Goal: Task Accomplishment & Management: Use online tool/utility

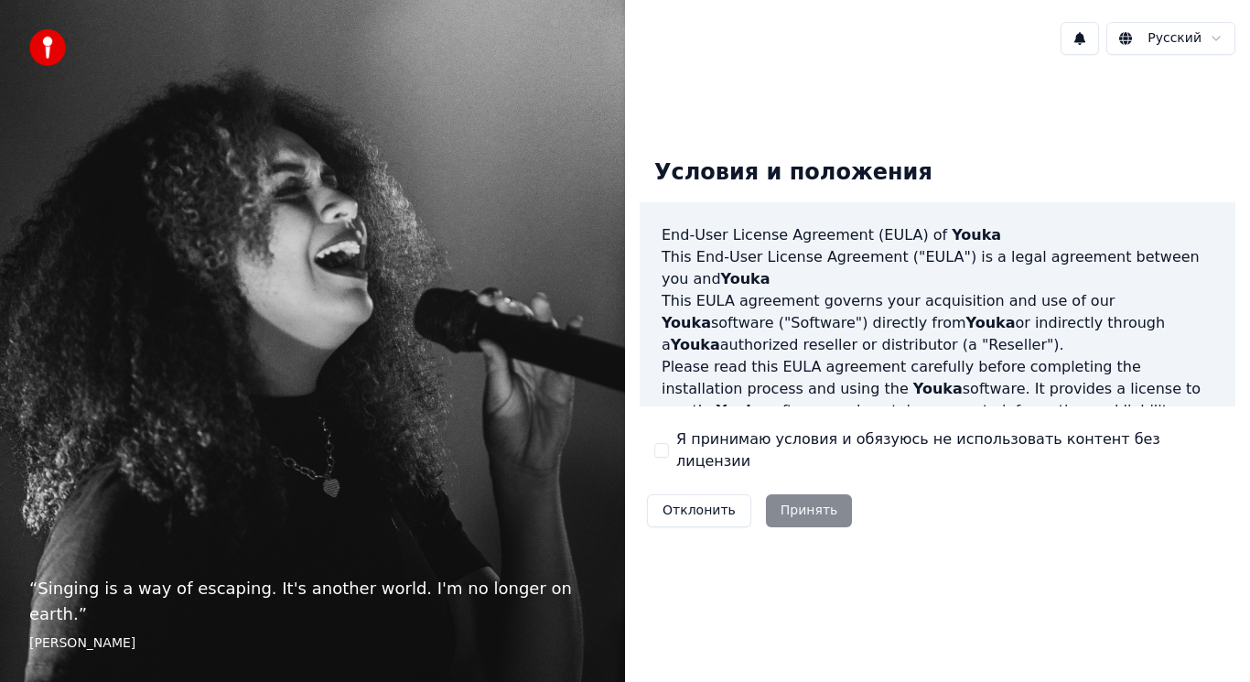
click at [666, 452] on button "Я принимаю условия и обязуюсь не использовать контент без лицензии" at bounding box center [661, 450] width 15 height 15
click at [813, 504] on button "Принять" at bounding box center [809, 510] width 87 height 33
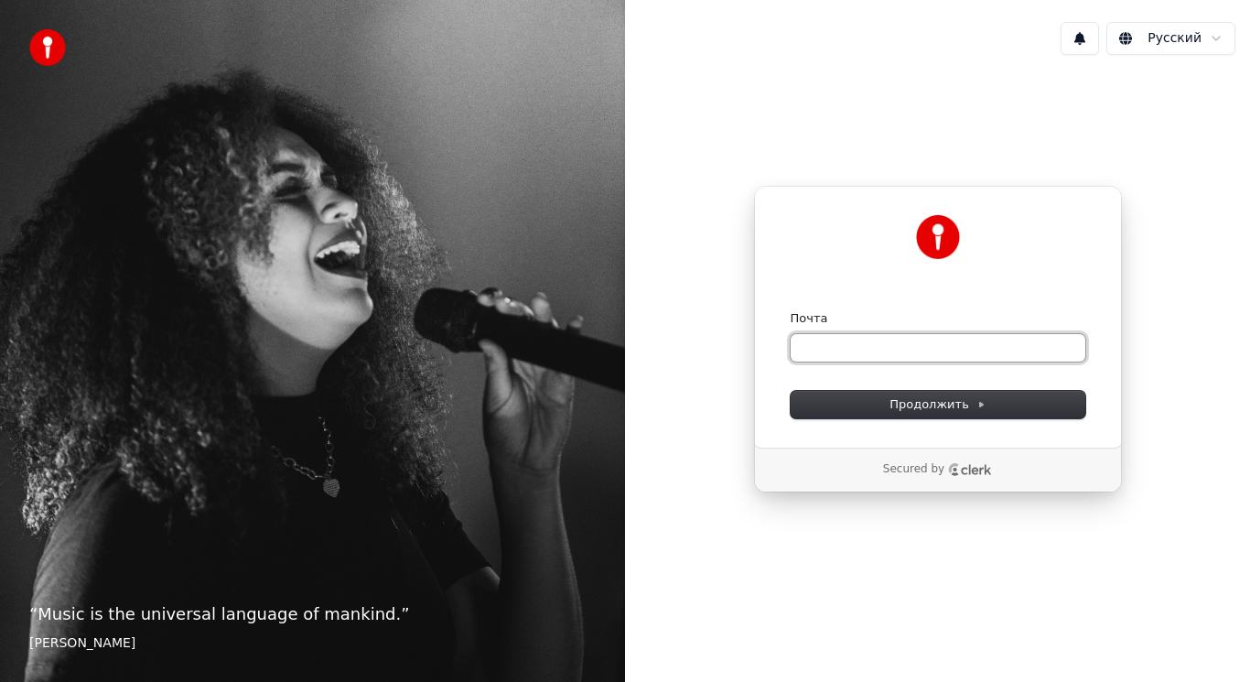
click at [815, 349] on input "Почта" at bounding box center [938, 347] width 295 height 27
click at [899, 401] on span "Продолжить" at bounding box center [938, 404] width 96 height 16
type input "**********"
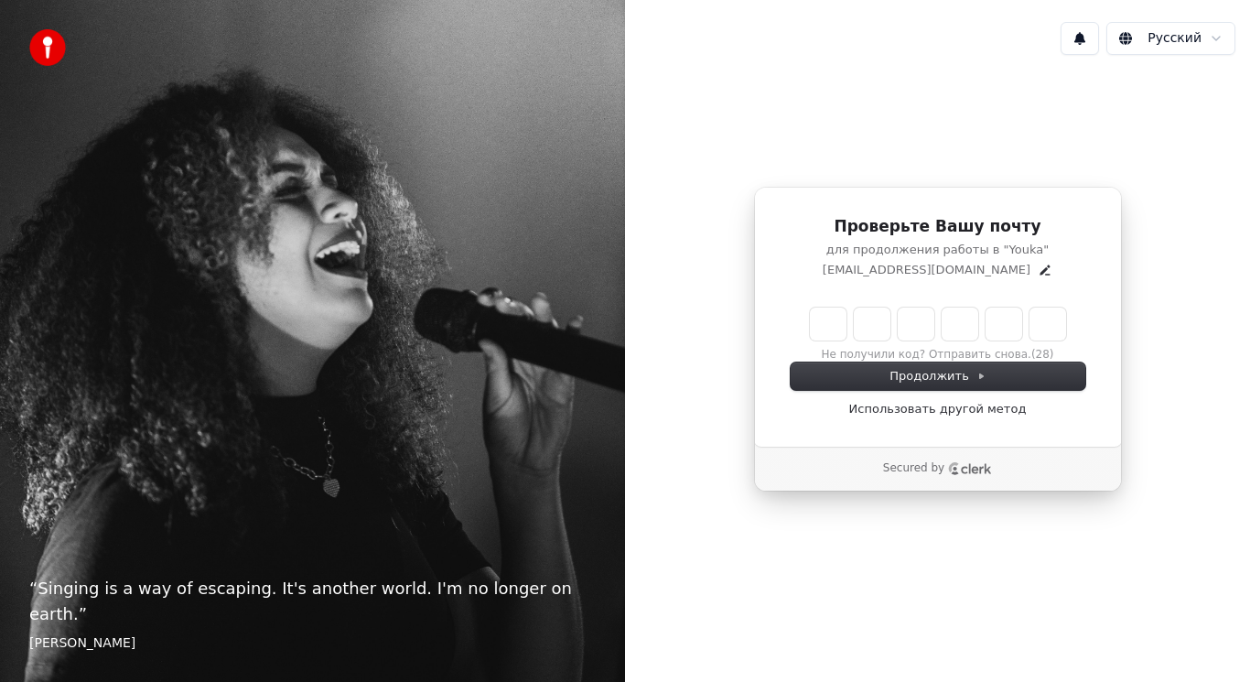
click at [824, 322] on input "Enter verification code" at bounding box center [938, 324] width 256 height 33
paste input "******"
type input "******"
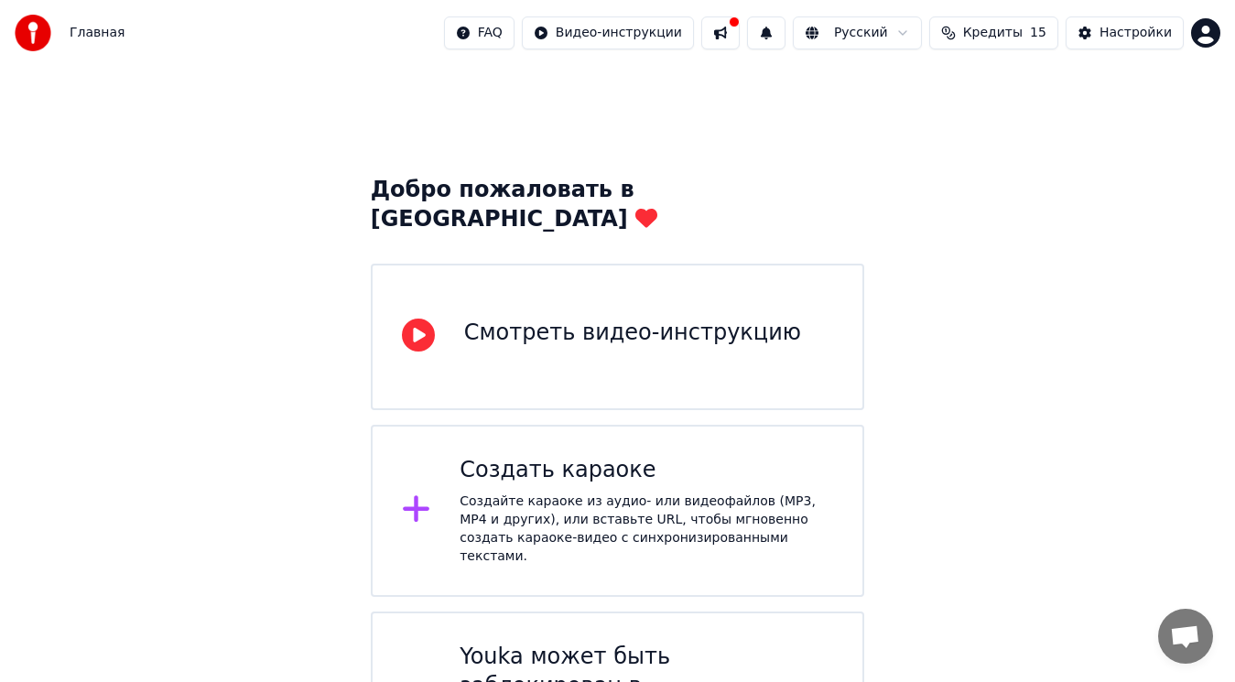
click at [623, 492] on div "Создайте караоке из аудио- или видеофайлов (MP3, MP4 и других), или вставьте UR…" at bounding box center [645, 528] width 373 height 73
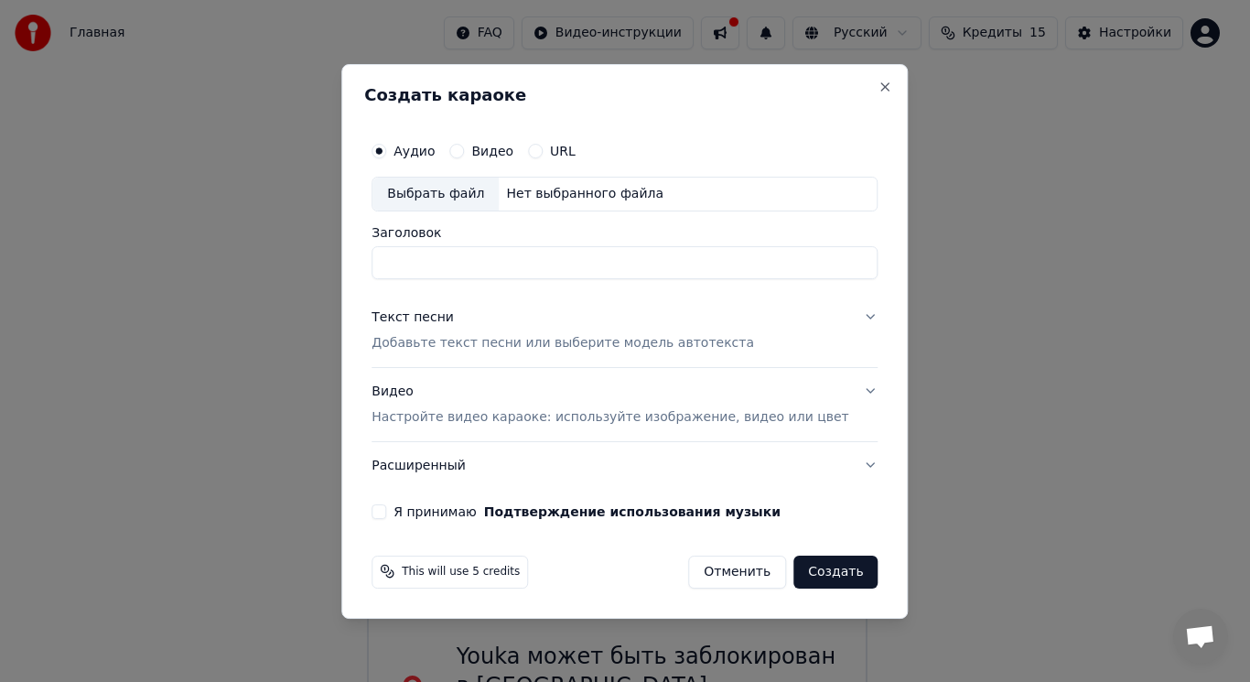
click at [435, 152] on label "Аудио" at bounding box center [414, 151] width 41 height 13
click at [386, 152] on button "Аудио" at bounding box center [379, 151] width 15 height 15
click at [481, 190] on div "Выбрать файл" at bounding box center [436, 194] width 126 height 33
type input "**********"
click at [448, 342] on p "Добавьте текст песни или выберите модель автотекста" at bounding box center [563, 343] width 383 height 18
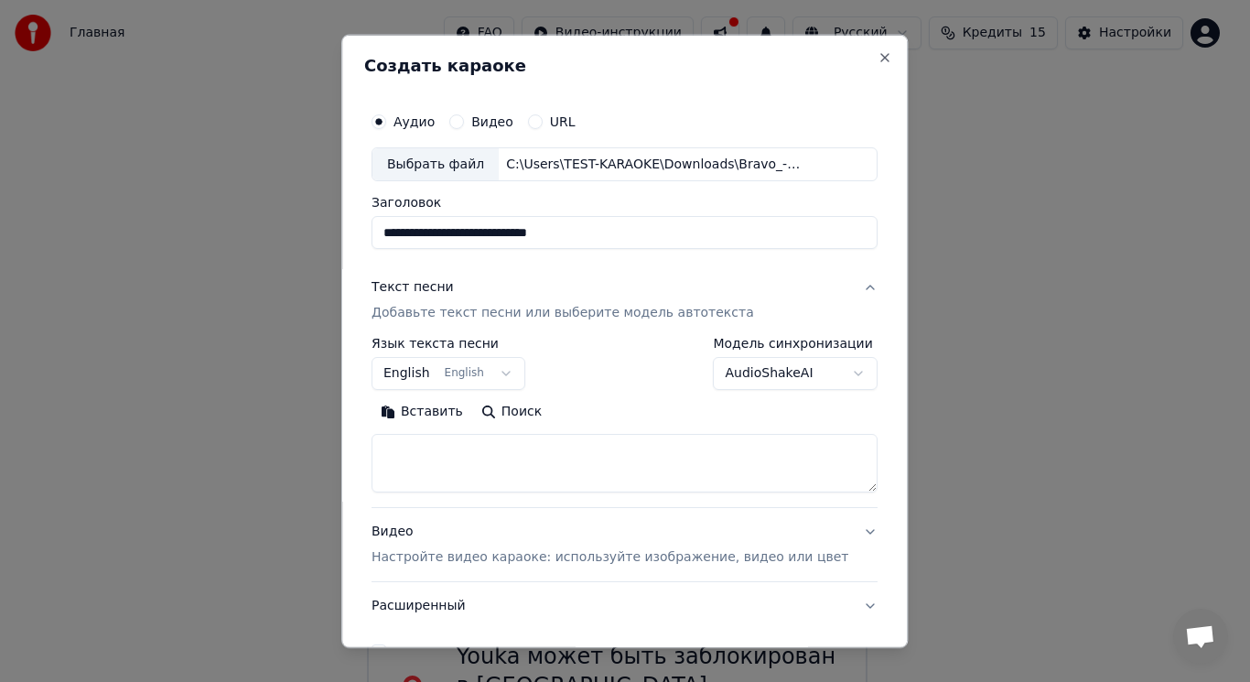
click at [454, 442] on textarea at bounding box center [625, 463] width 506 height 59
click at [453, 407] on button "Вставить" at bounding box center [422, 411] width 101 height 29
type textarea "******"
click at [512, 410] on button "Очистить" at bounding box center [502, 411] width 103 height 29
click at [427, 413] on button "Вставить" at bounding box center [422, 411] width 101 height 29
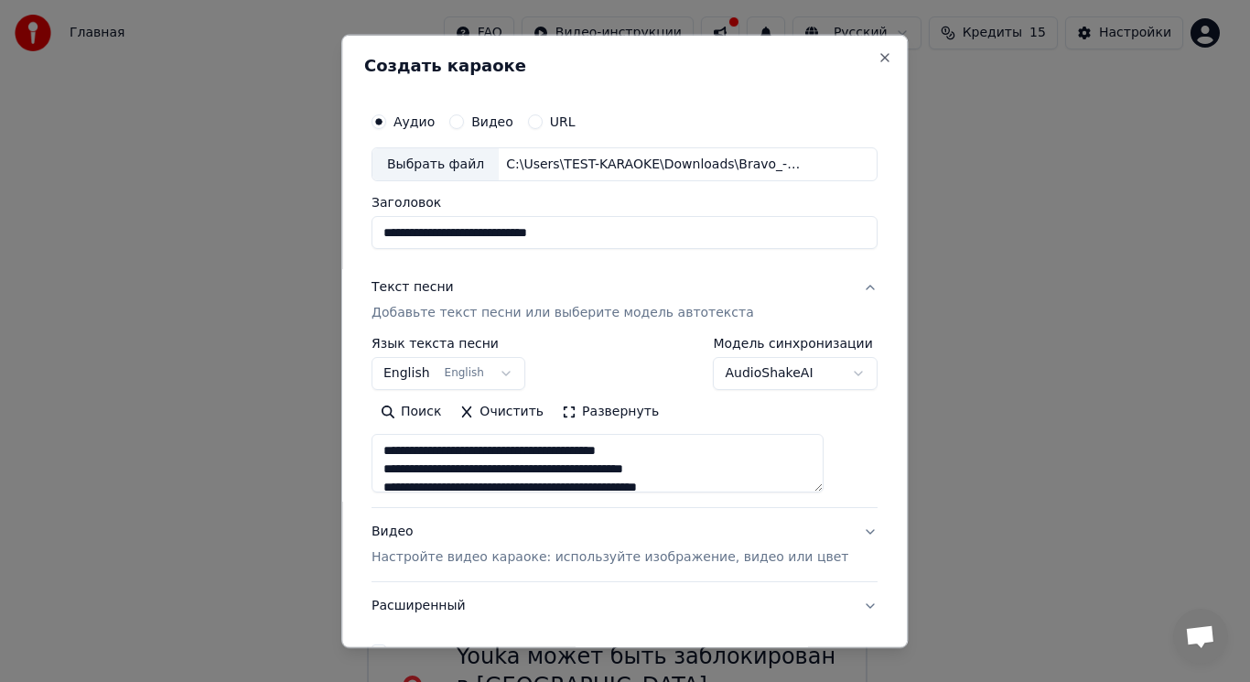
click at [503, 123] on label "Видео" at bounding box center [492, 120] width 42 height 13
click at [464, 123] on button "Видео" at bounding box center [456, 120] width 15 height 15
type textarea "**********"
click at [470, 168] on div "Выбрать файл" at bounding box center [436, 163] width 126 height 33
click at [435, 123] on label "Аудио" at bounding box center [414, 120] width 41 height 13
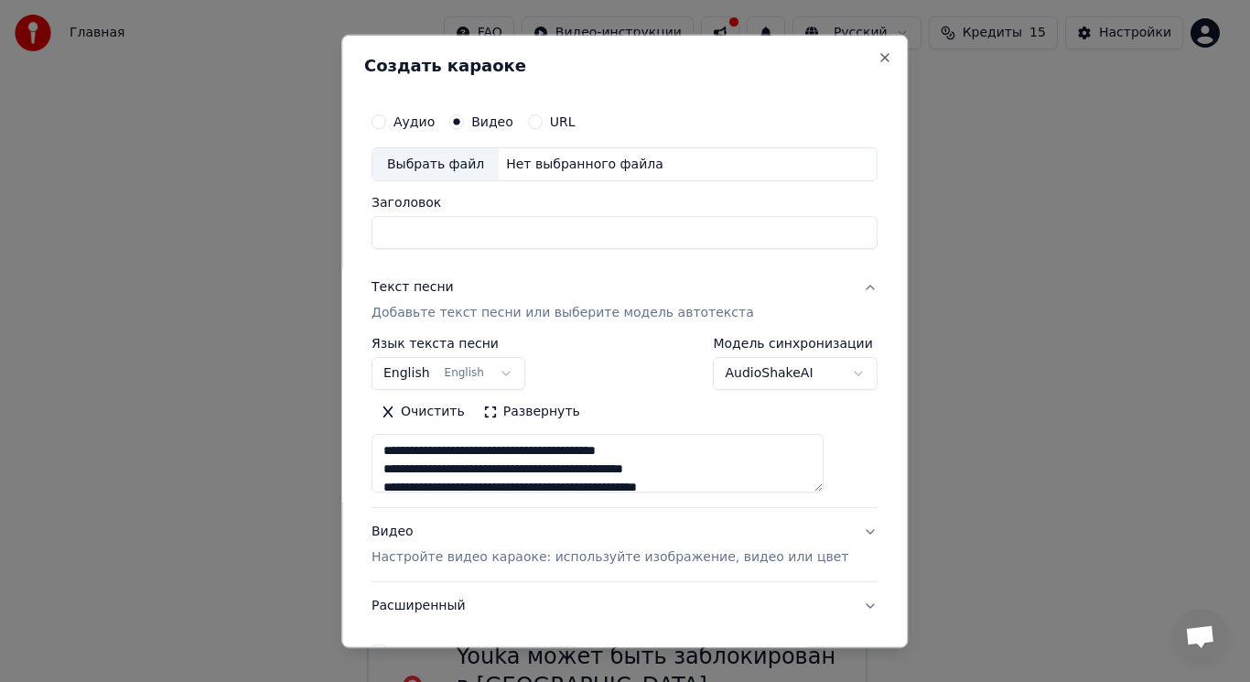
click at [386, 123] on button "Аудио" at bounding box center [379, 120] width 15 height 15
click at [447, 167] on div "Выбрать файл" at bounding box center [436, 163] width 126 height 33
type textarea "**********"
type input "**********"
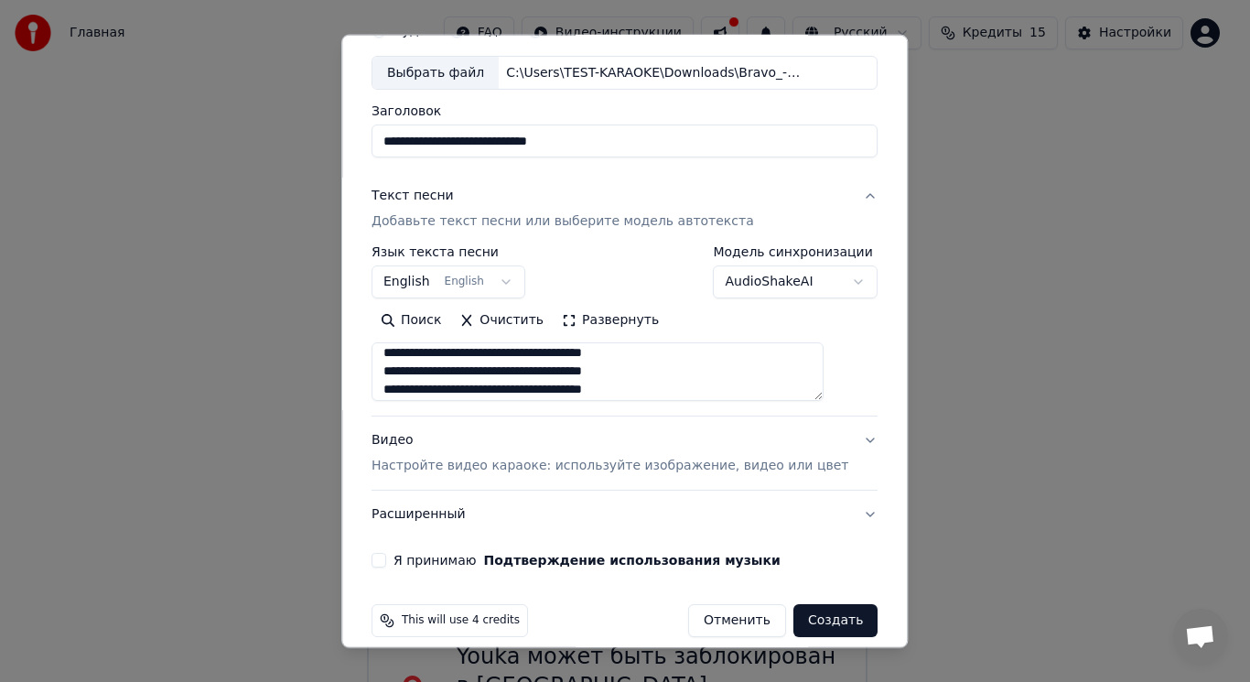
scroll to position [342, 0]
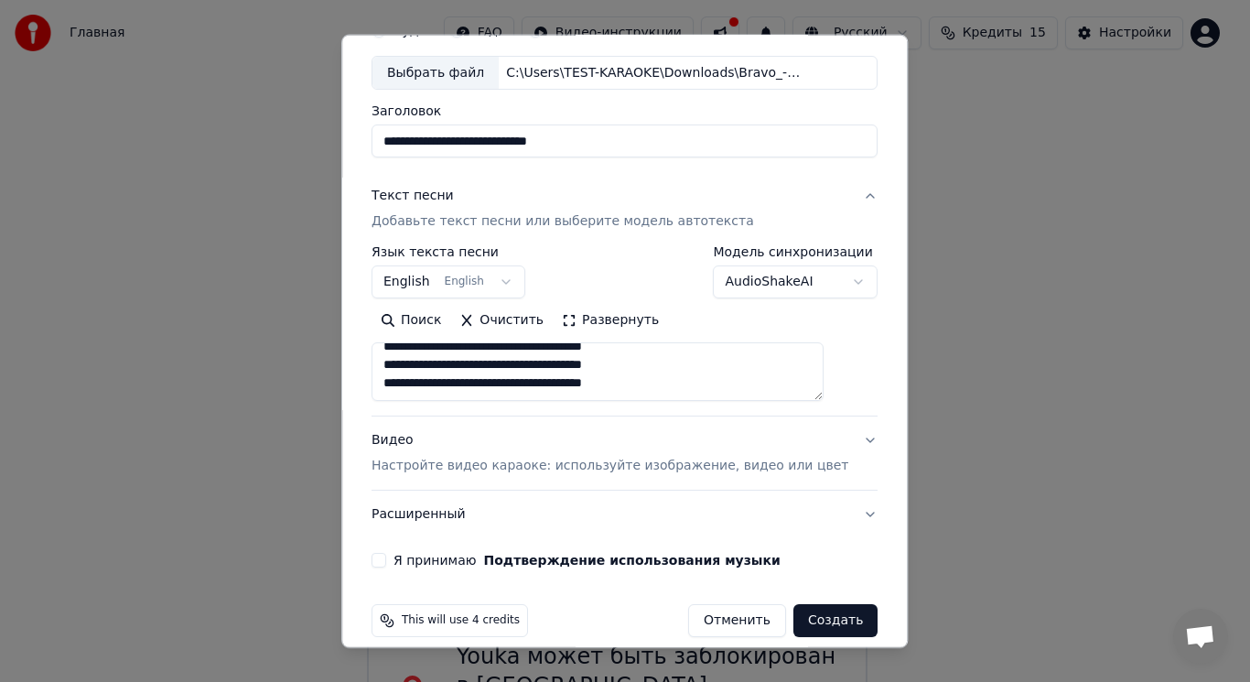
click at [710, 473] on p "Настройте видео караоке: используйте изображение, видео или цвет" at bounding box center [610, 466] width 477 height 18
type textarea "**********"
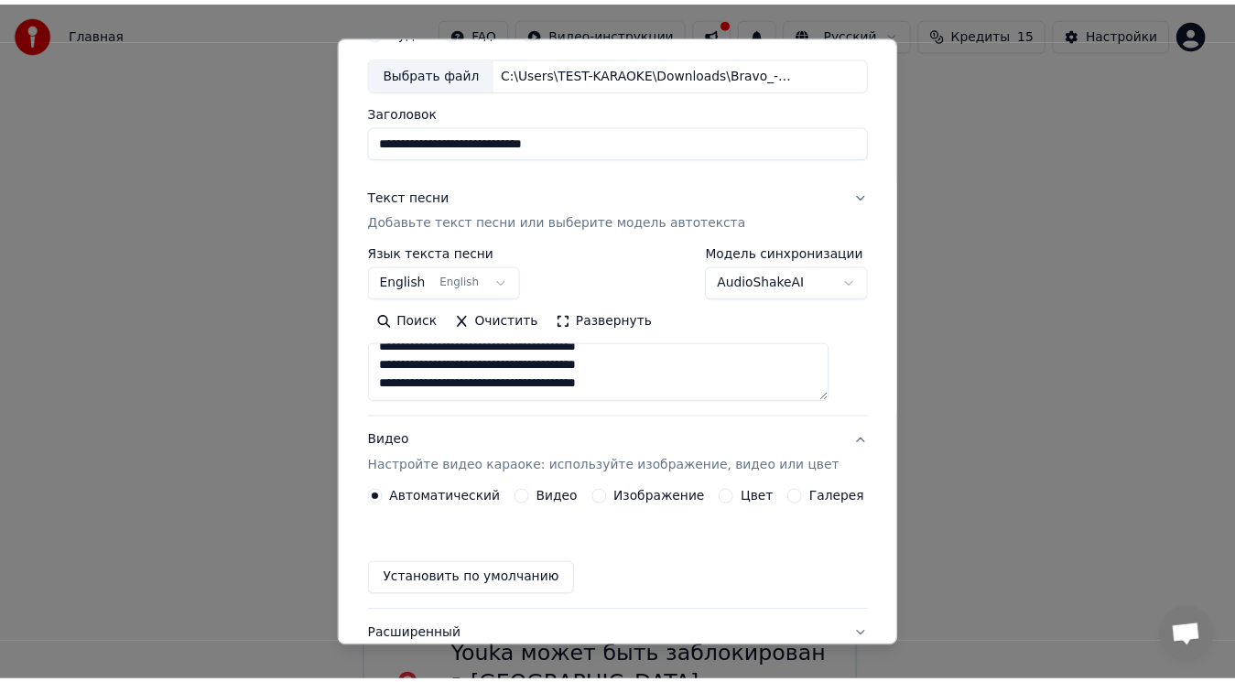
scroll to position [61, 0]
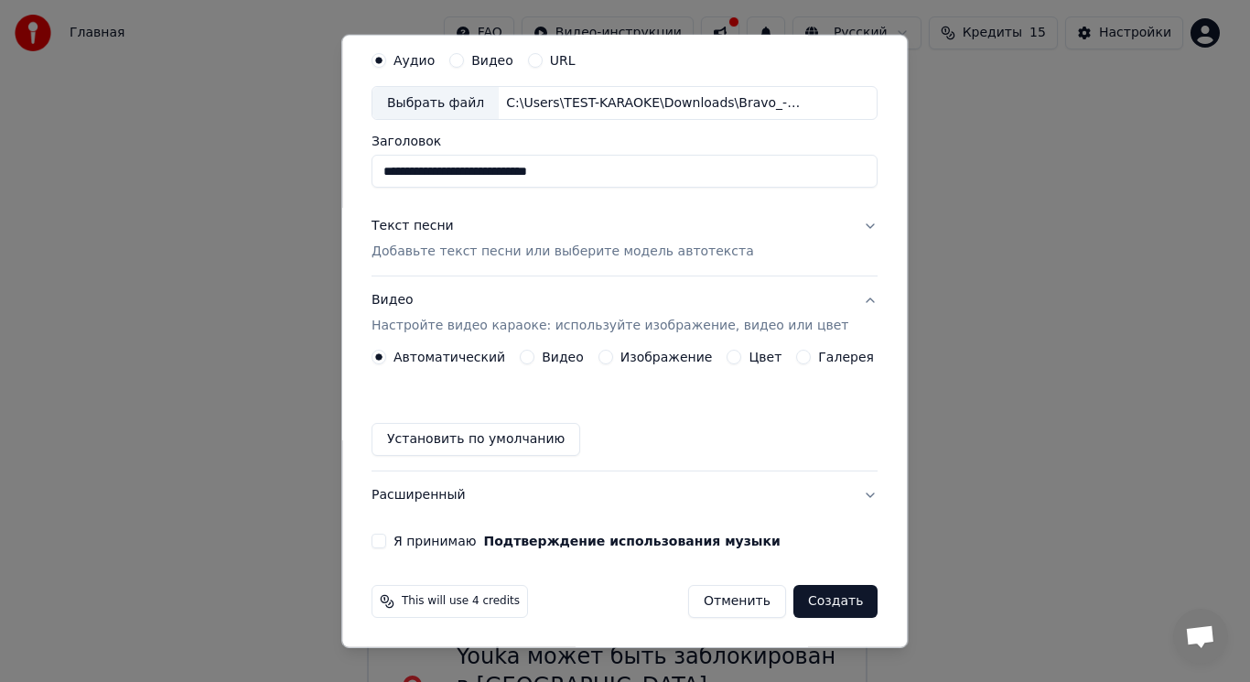
click at [385, 542] on button "Я принимаю Подтверждение использования музыки" at bounding box center [379, 541] width 15 height 15
click at [800, 599] on button "Создать" at bounding box center [836, 601] width 84 height 33
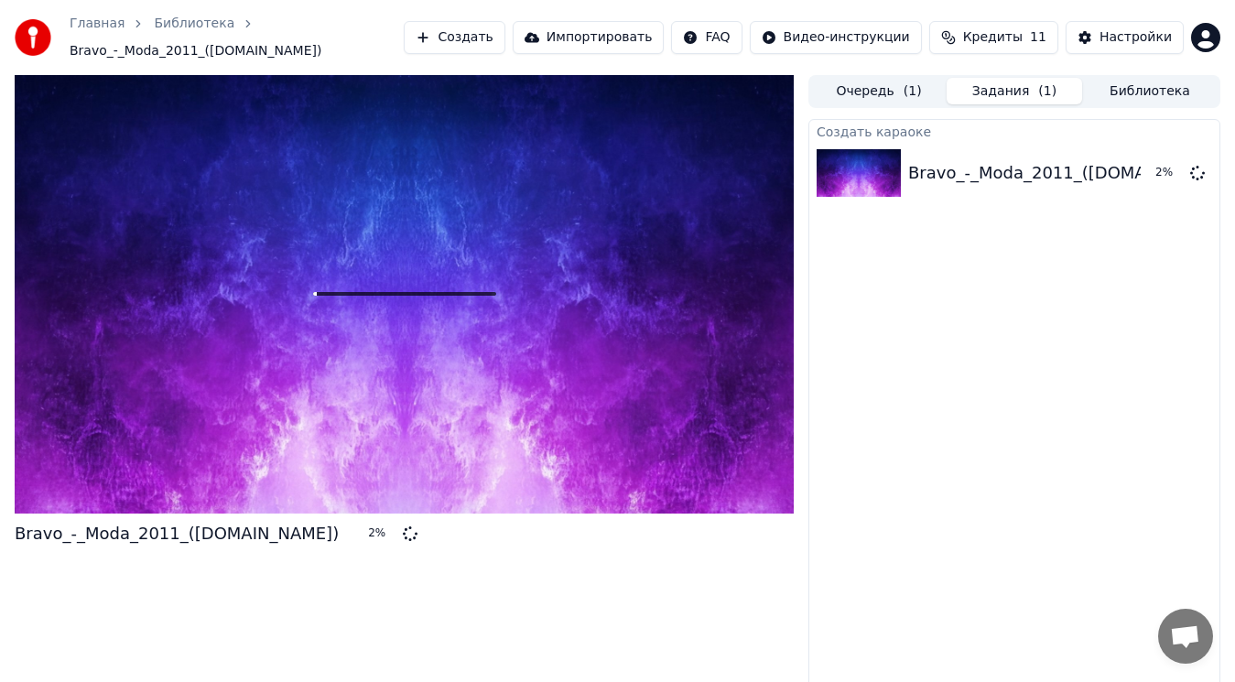
click at [1010, 82] on button "Задания ( 1 )" at bounding box center [1013, 91] width 135 height 27
click at [1022, 34] on span "Кредиты" at bounding box center [992, 37] width 59 height 18
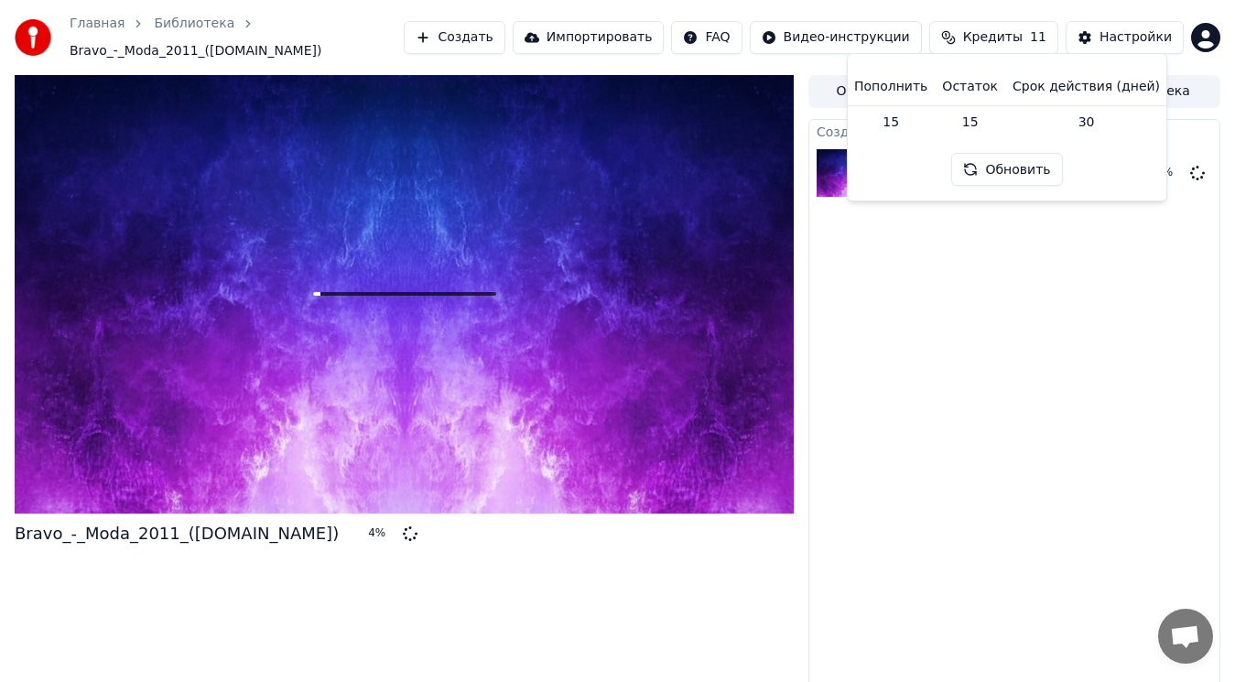
click at [1007, 168] on button "Обновить" at bounding box center [1006, 169] width 111 height 33
click at [1046, 35] on span "11" at bounding box center [1038, 37] width 16 height 18
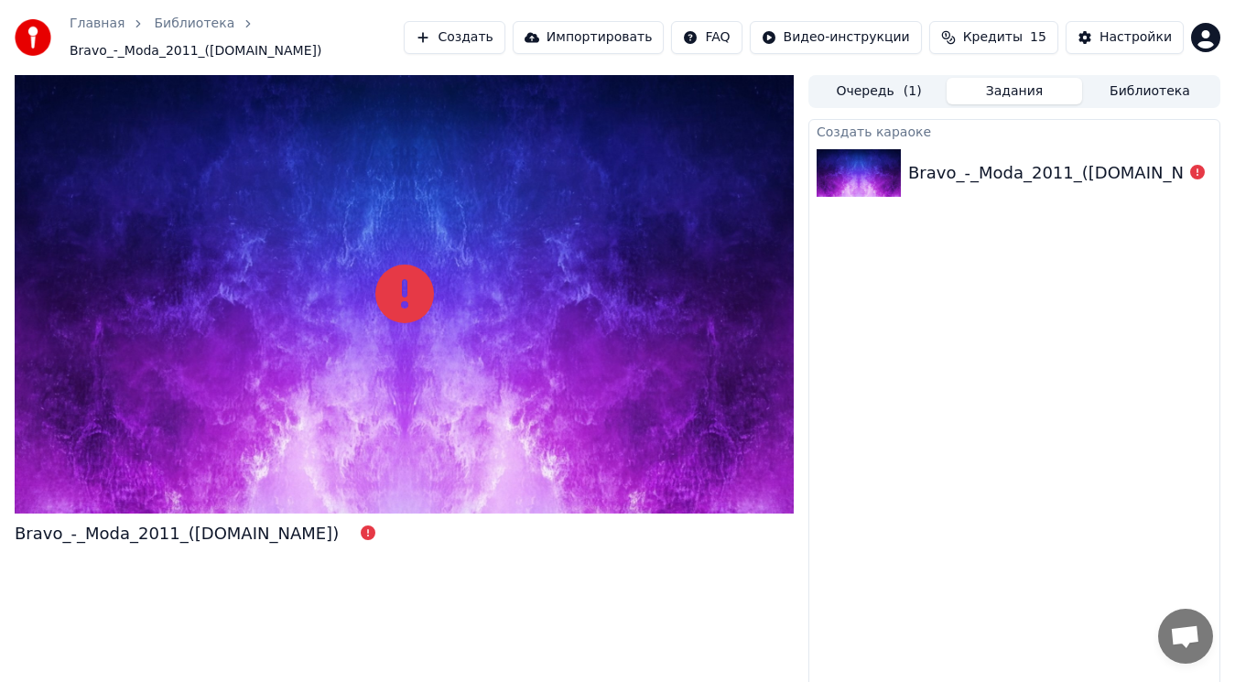
click at [868, 155] on img at bounding box center [858, 173] width 84 height 48
click at [960, 164] on div "Bravo_-_Moda_2011_([DOMAIN_NAME])" at bounding box center [1070, 173] width 324 height 26
click at [960, 166] on div "Bravo_-_Moda_2011_([DOMAIN_NAME])" at bounding box center [1070, 173] width 324 height 26
click at [960, 167] on div "Bravo_-_Moda_2011_([DOMAIN_NAME])" at bounding box center [1070, 173] width 324 height 26
click at [178, 33] on link "Библиотека" at bounding box center [194, 24] width 81 height 18
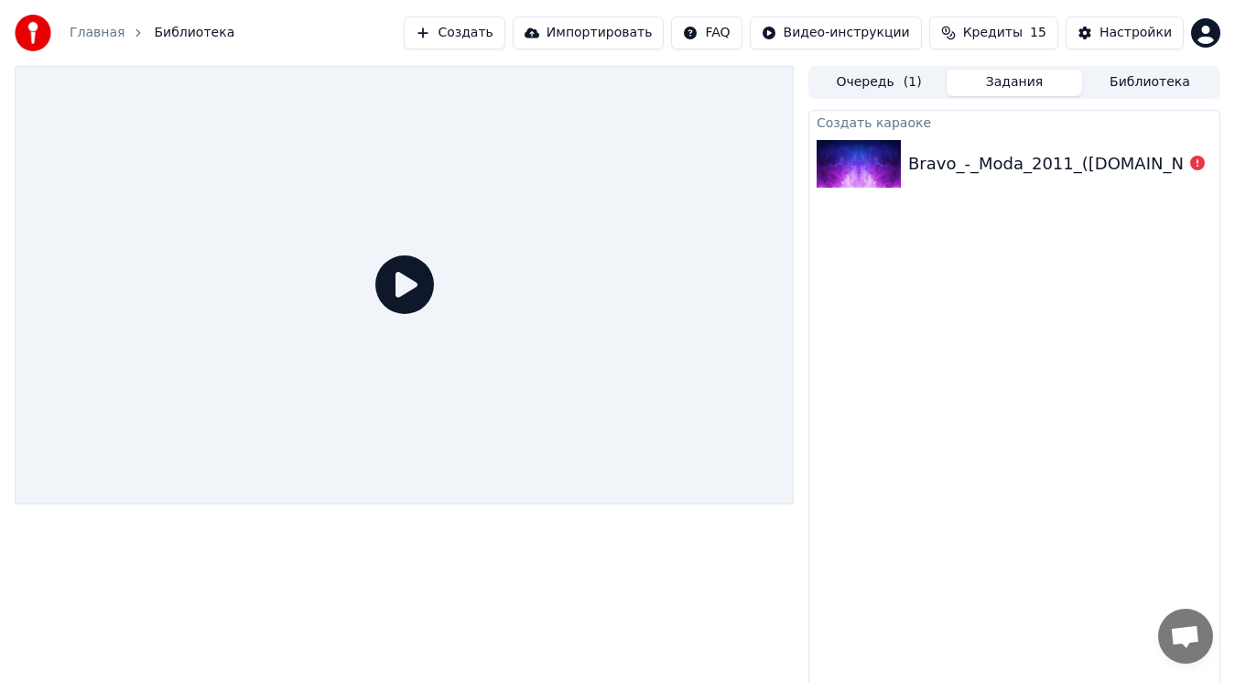
click at [408, 287] on icon at bounding box center [404, 284] width 59 height 59
click at [1150, 39] on div "Настройки" at bounding box center [1135, 33] width 72 height 18
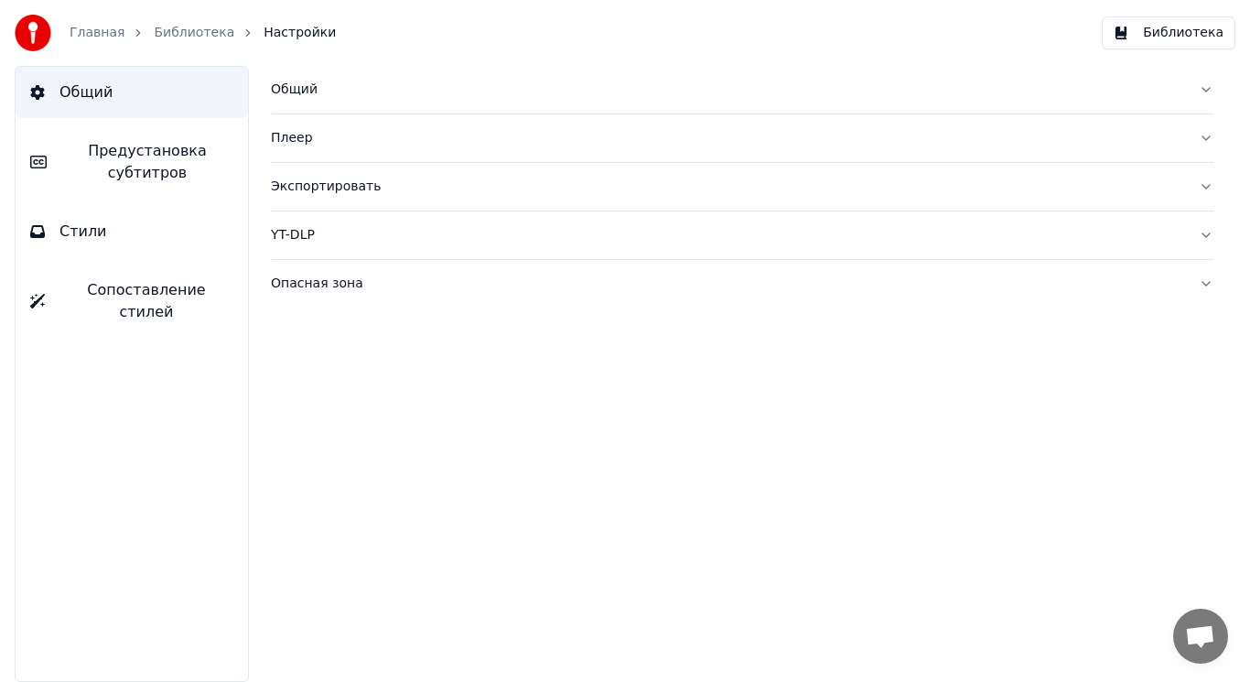
click at [169, 32] on link "Библиотека" at bounding box center [194, 33] width 81 height 18
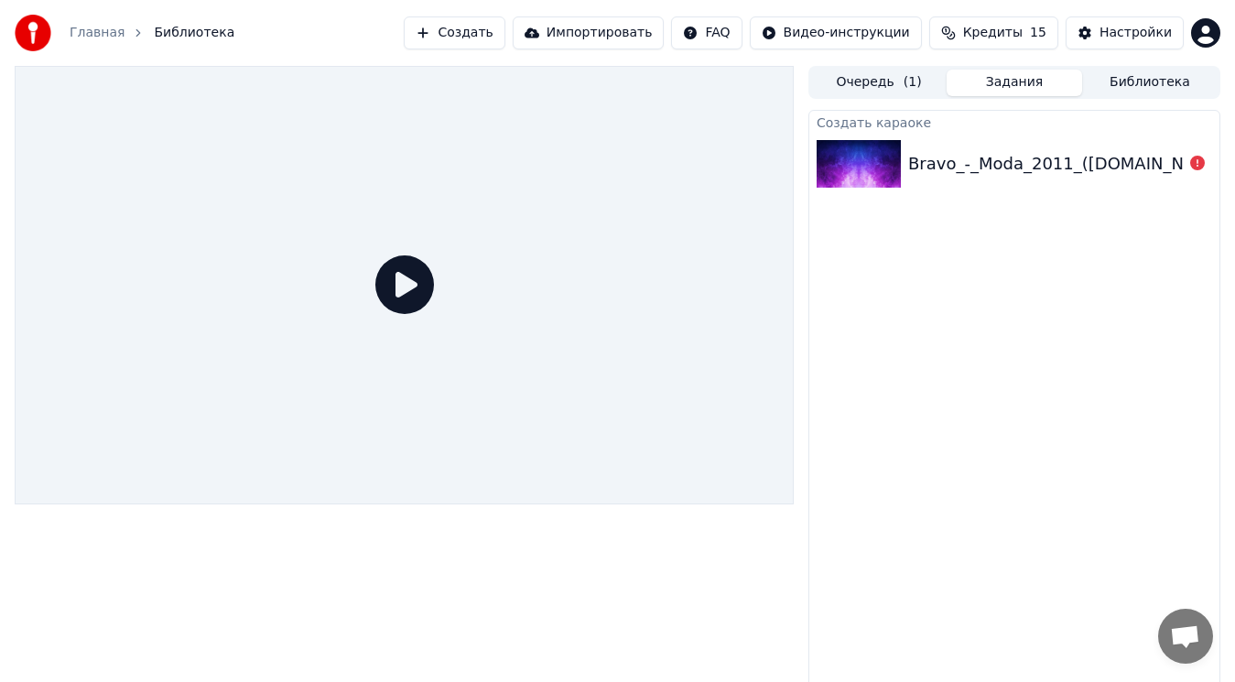
click at [1026, 161] on div "Bravo_-_Moda_2011_([DOMAIN_NAME])" at bounding box center [1070, 164] width 324 height 26
click at [602, 33] on button "Импортировать" at bounding box center [589, 32] width 152 height 33
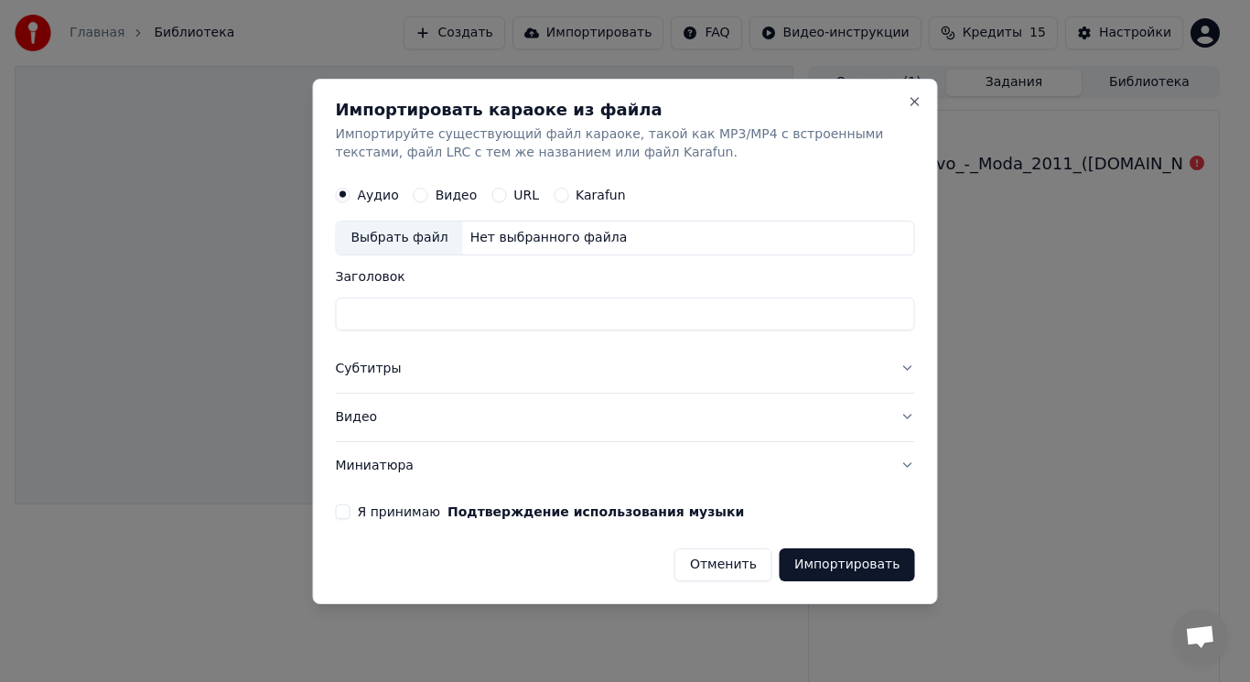
click at [677, 374] on button "Субтитры" at bounding box center [625, 369] width 579 height 48
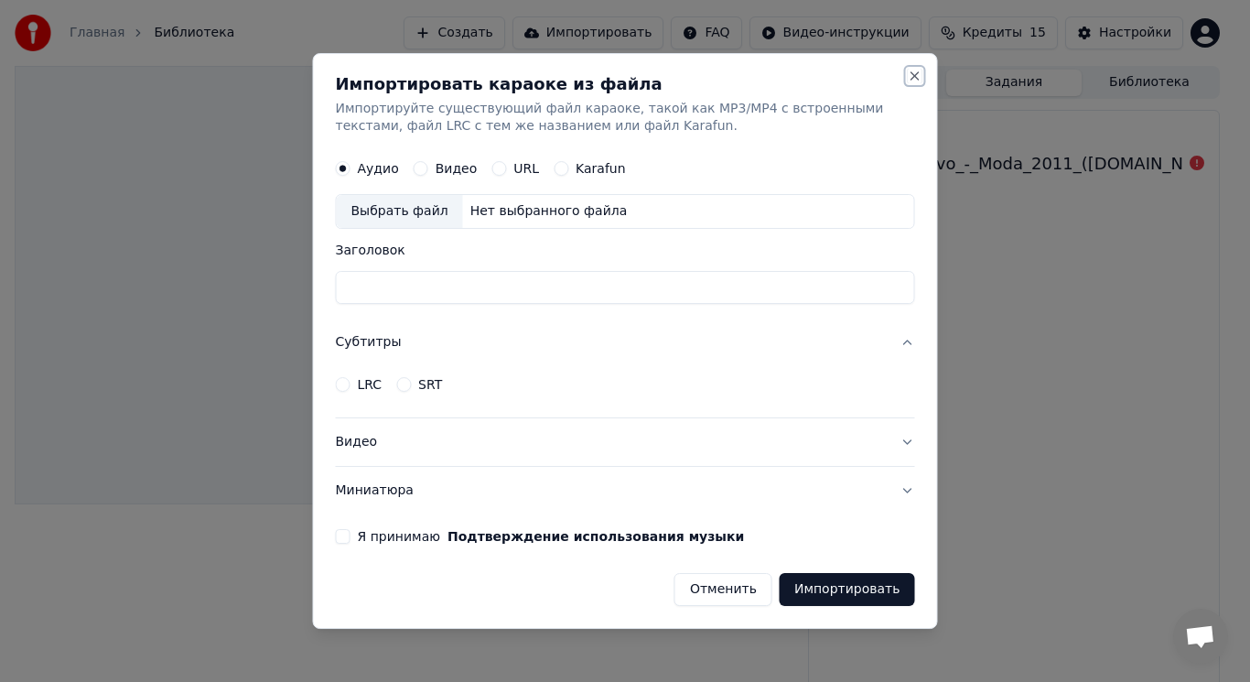
click at [913, 79] on button "Close" at bounding box center [915, 76] width 15 height 15
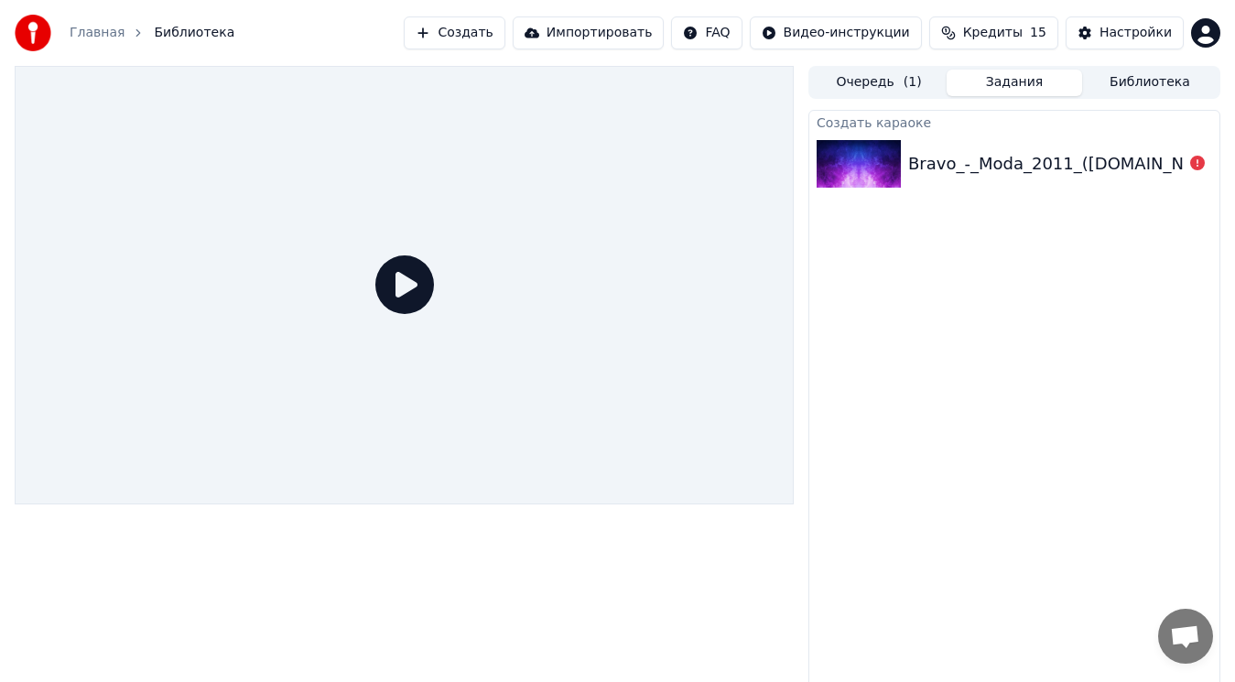
click at [163, 34] on span "Библиотека" at bounding box center [194, 33] width 81 height 18
click at [850, 84] on button "Очередь ( 1 )" at bounding box center [878, 83] width 135 height 27
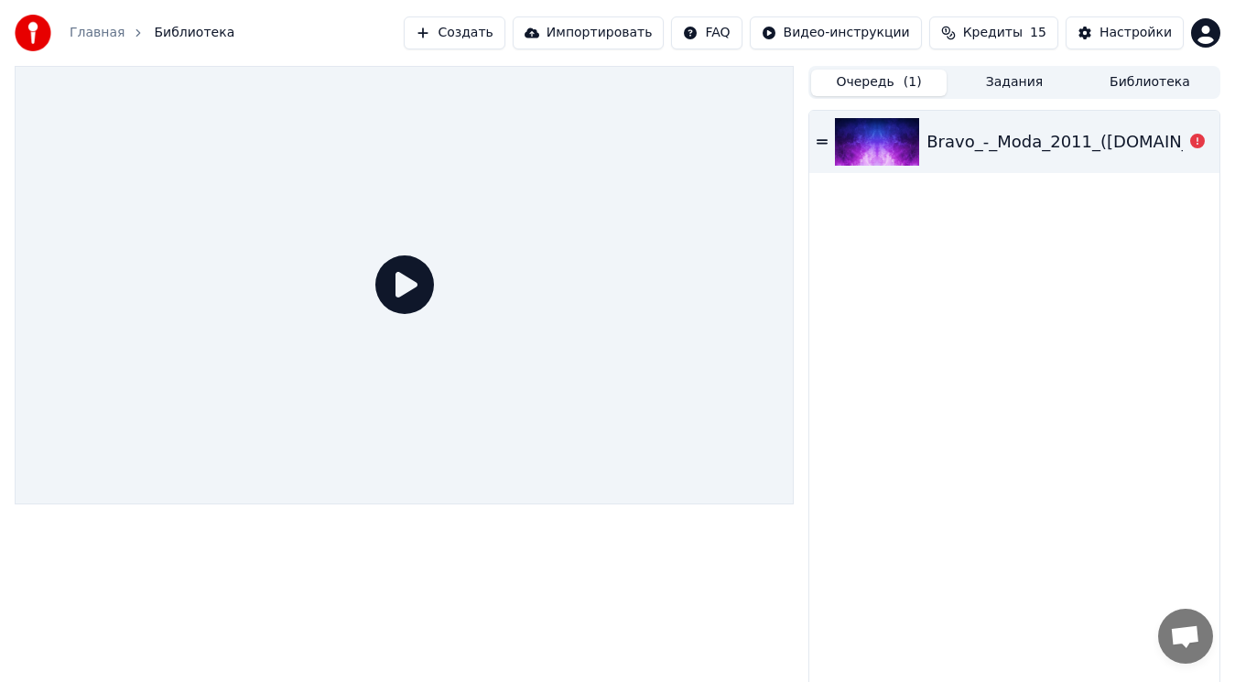
click at [952, 136] on div "Bravo_-_Moda_2011_([DOMAIN_NAME])" at bounding box center [1088, 142] width 324 height 26
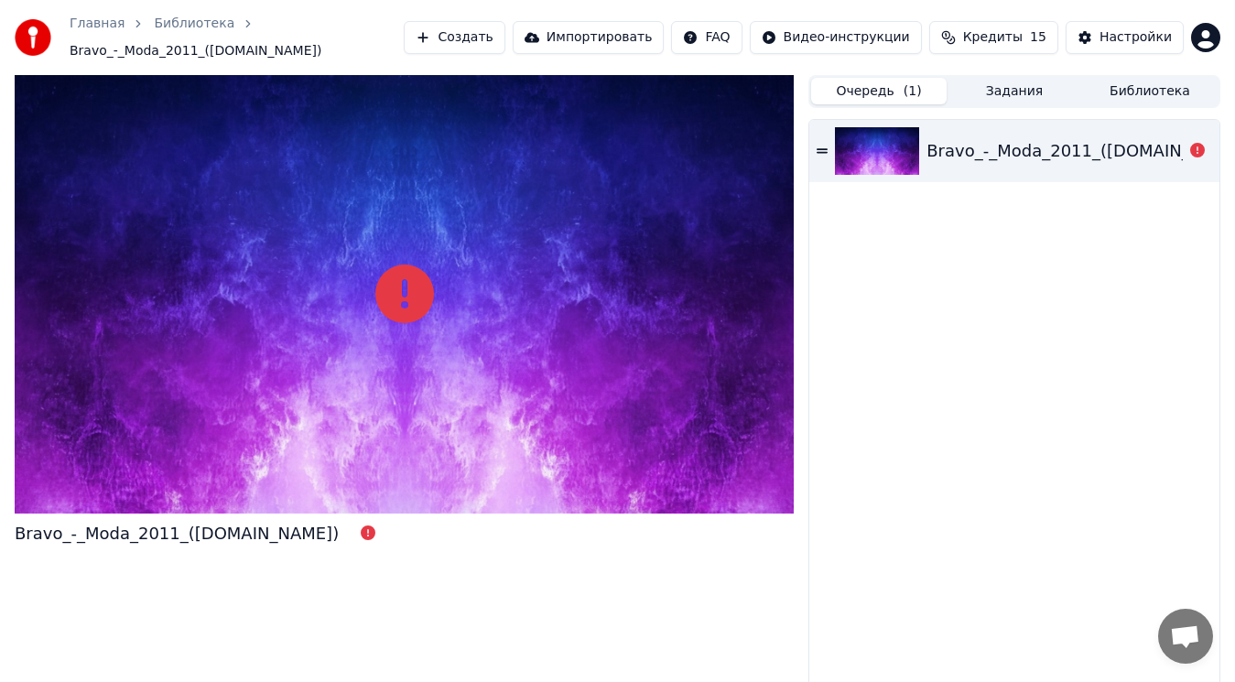
click at [615, 29] on button "Импортировать" at bounding box center [589, 37] width 152 height 33
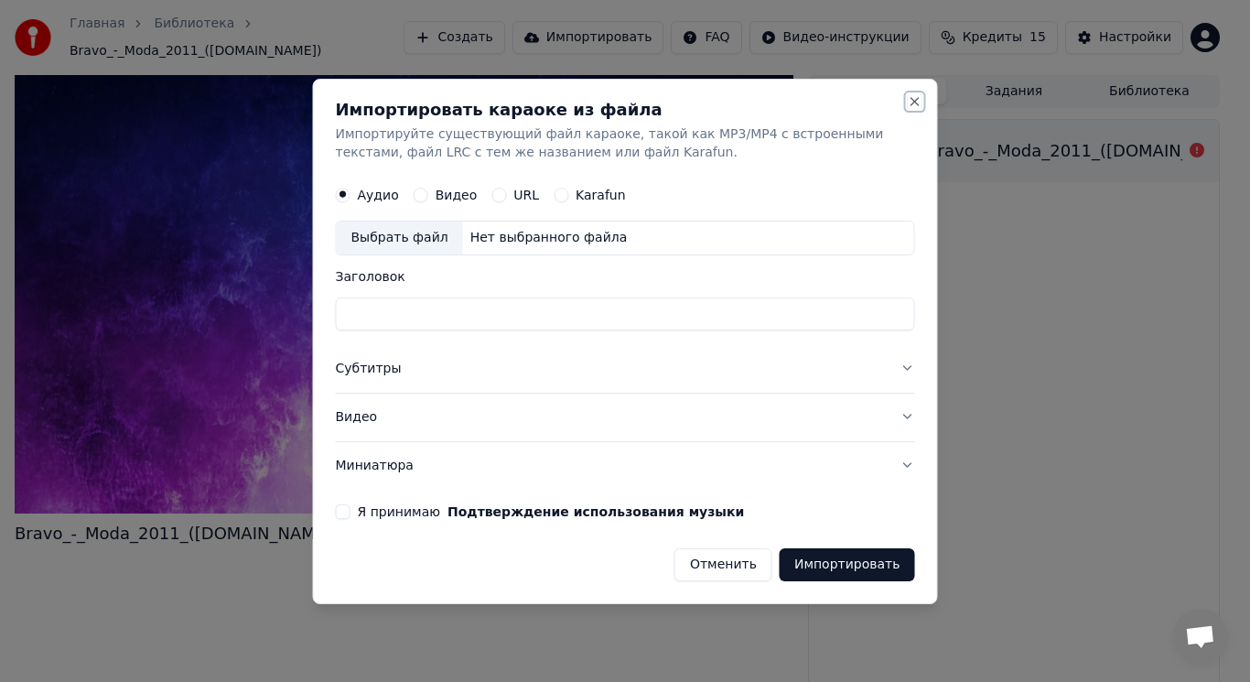
click at [915, 101] on button "Close" at bounding box center [915, 101] width 15 height 15
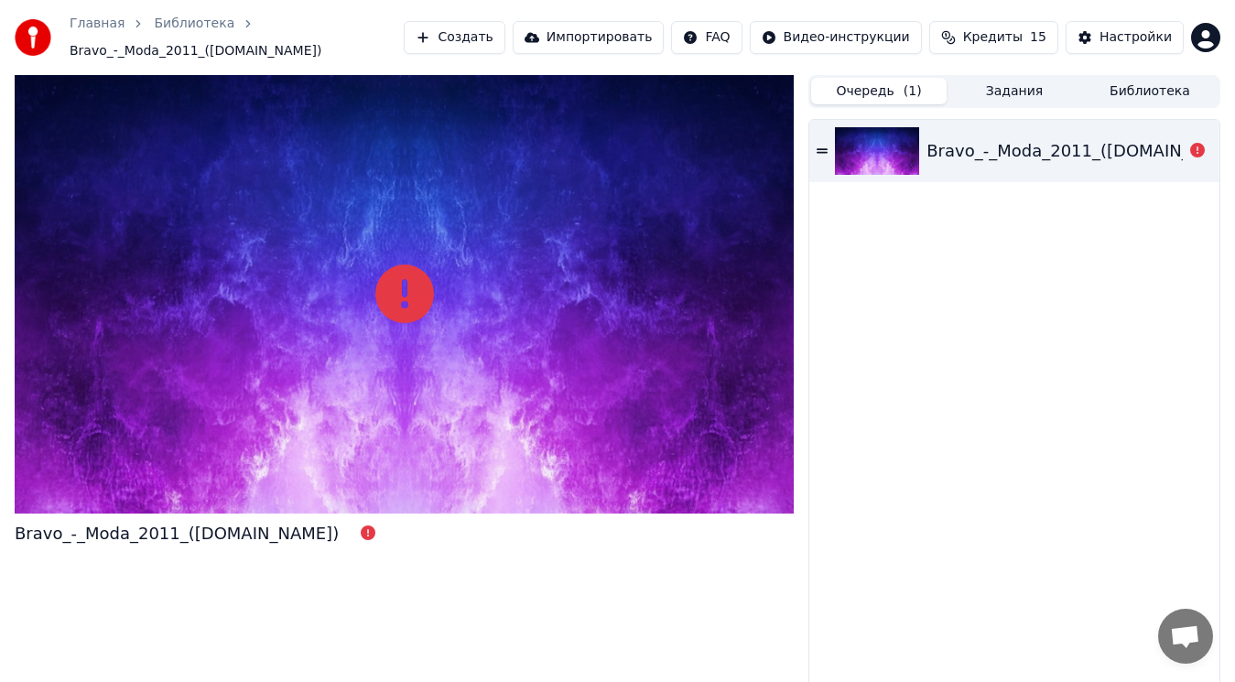
click at [166, 32] on link "Библиотека" at bounding box center [194, 24] width 81 height 18
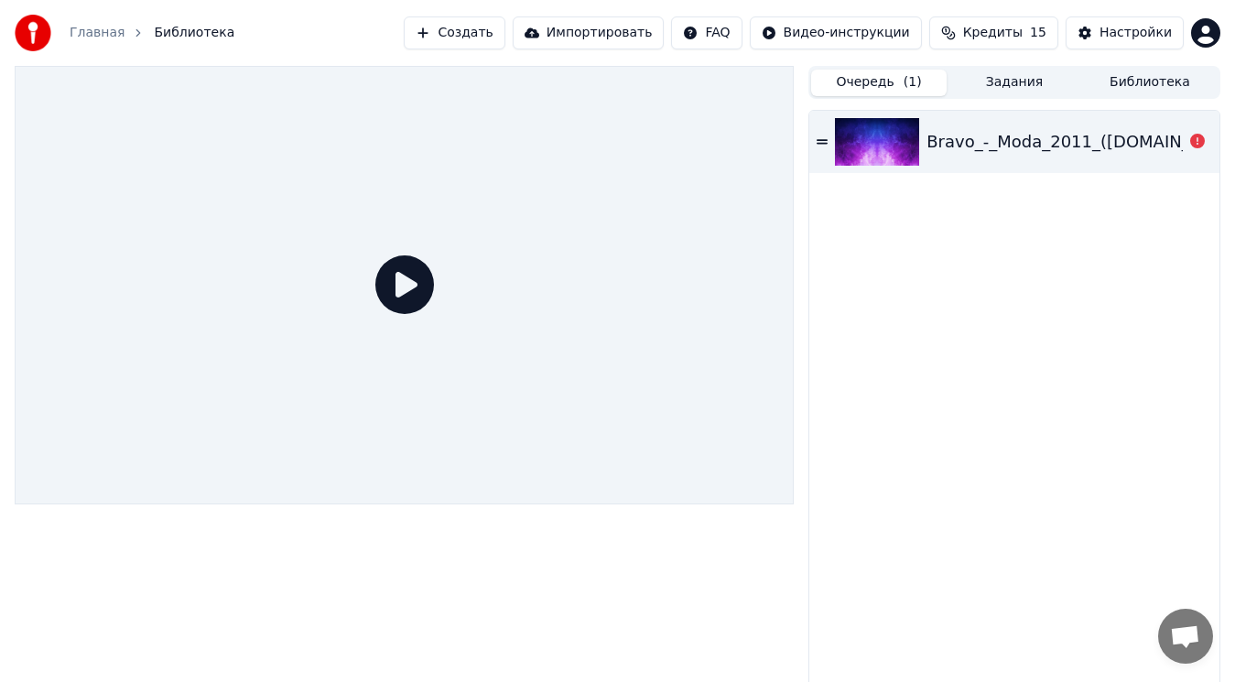
click at [13, 414] on div "Очередь ( 1 ) Задания Библиотека Bravo_-_Moda_2011_([DOMAIN_NAME])" at bounding box center [617, 377] width 1235 height 623
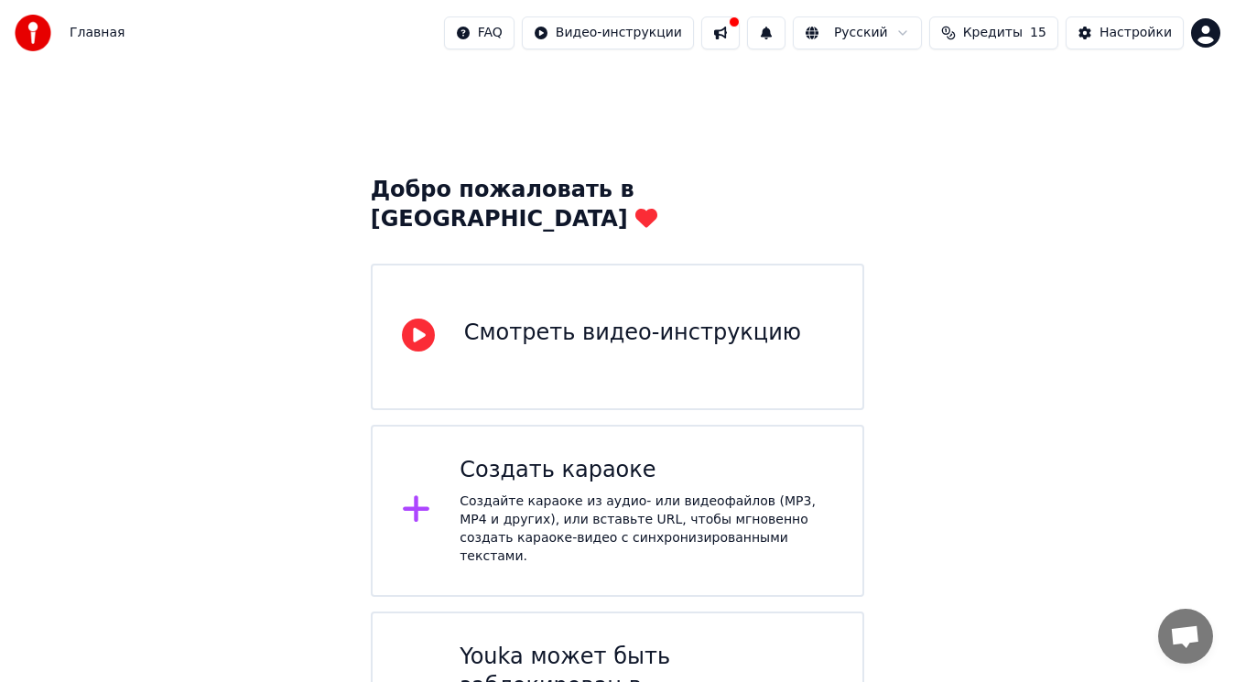
click at [539, 493] on div "Создайте караоке из аудио- или видеофайлов (MP3, MP4 и других), или вставьте UR…" at bounding box center [645, 528] width 373 height 73
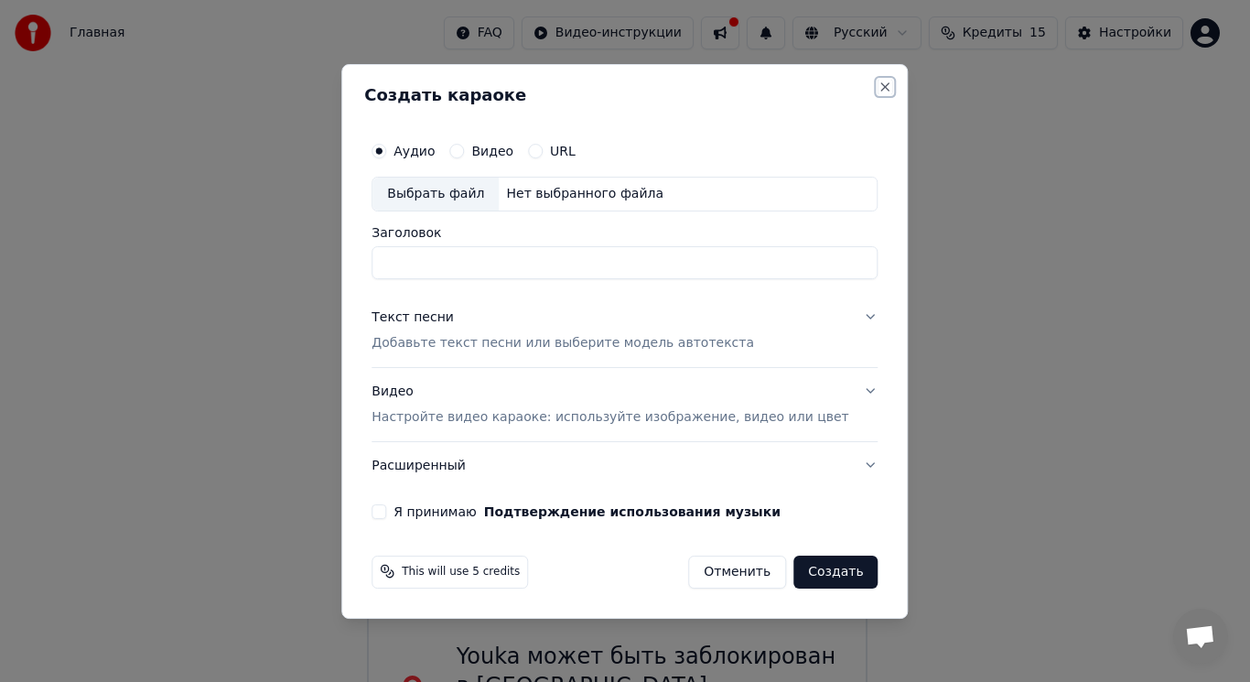
click at [879, 81] on button "Close" at bounding box center [886, 87] width 15 height 15
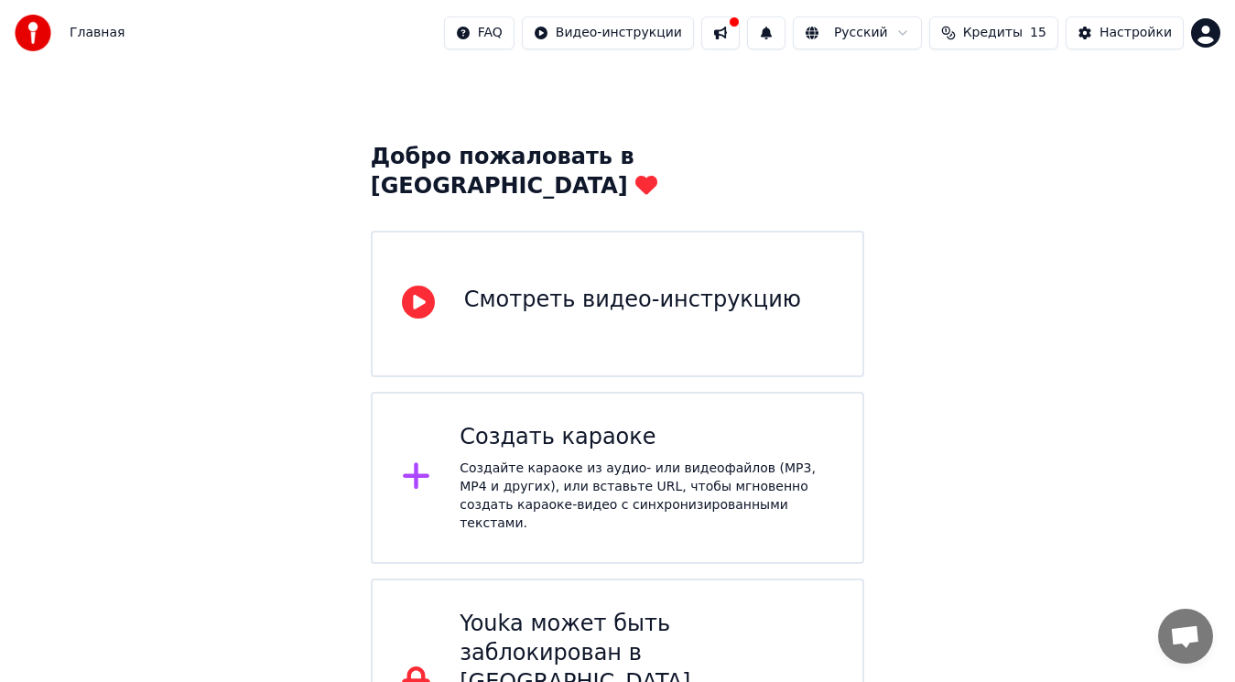
scroll to position [47, 0]
